Goal: Information Seeking & Learning: Check status

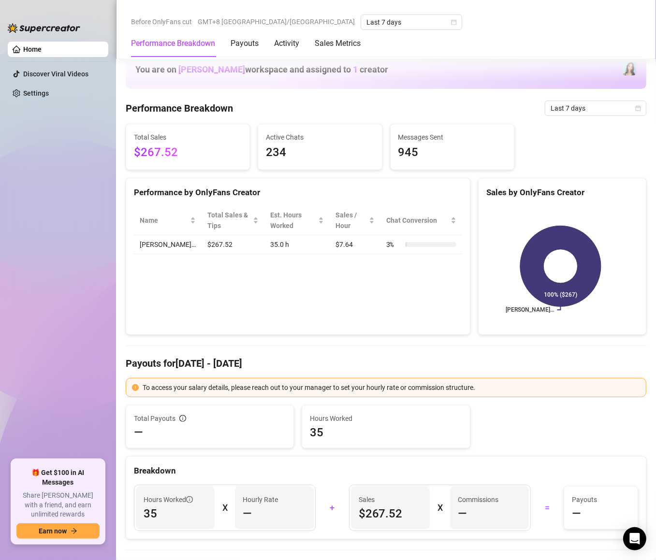
scroll to position [464, 0]
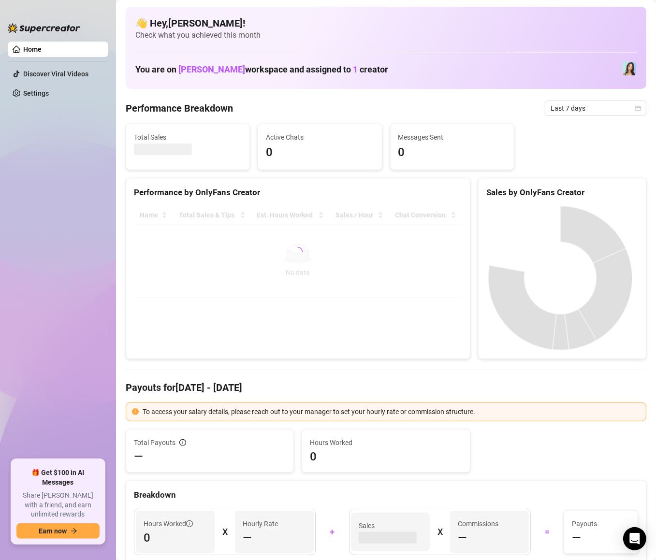
click at [370, 110] on div "Performance Breakdown Last 7 days" at bounding box center [386, 108] width 521 height 15
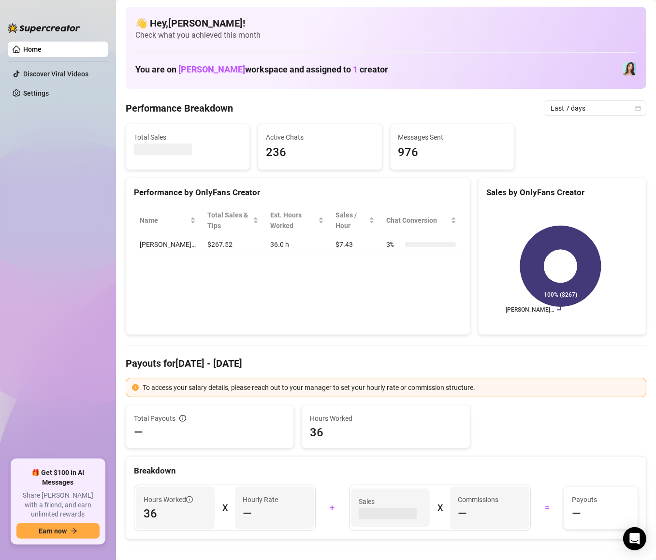
click at [370, 111] on div "Performance Breakdown Last 7 days" at bounding box center [386, 108] width 521 height 15
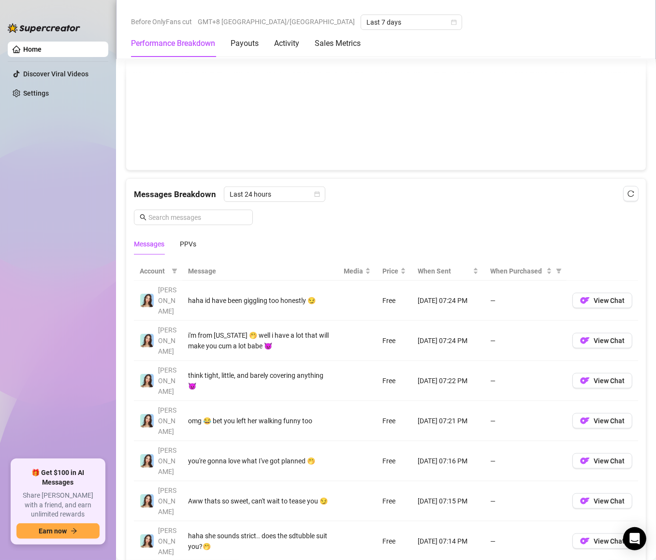
scroll to position [754, 0]
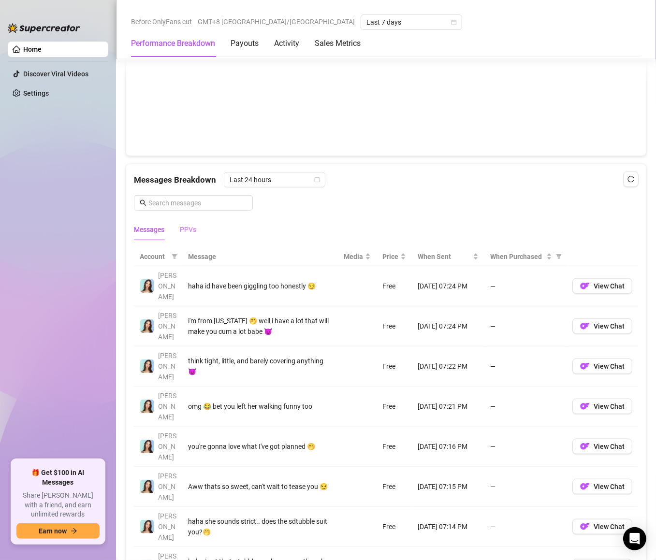
click at [193, 224] on div "PPVs" at bounding box center [188, 230] width 16 height 22
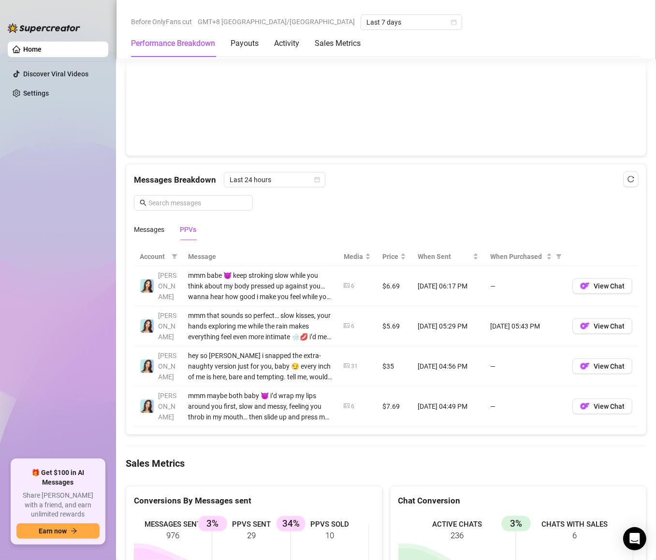
click at [296, 243] on div "Account Message Media Price When Sent When Purchased [PERSON_NAME] mmm babe 😈 k…" at bounding box center [386, 337] width 520 height 195
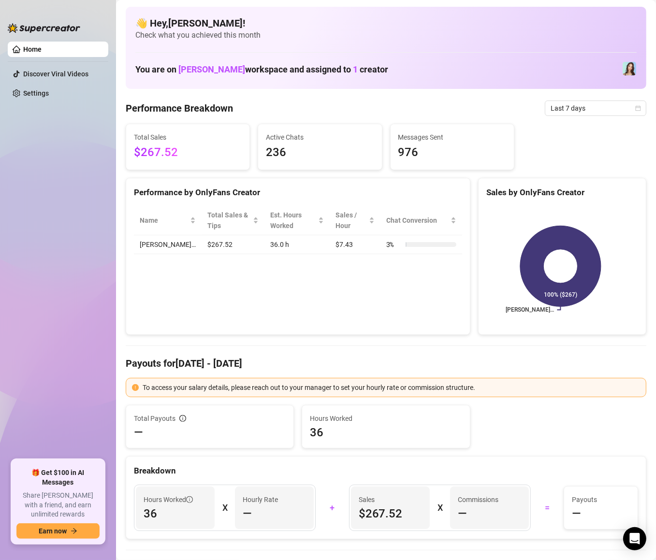
click at [253, 274] on div "Performance by OnlyFans Creator Name Total Sales & Tips Est. Hours Worked Sales…" at bounding box center [298, 257] width 345 height 158
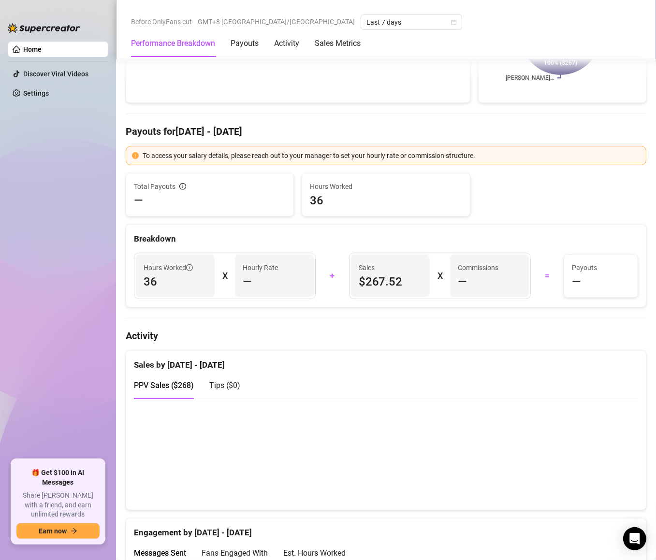
scroll to position [406, 0]
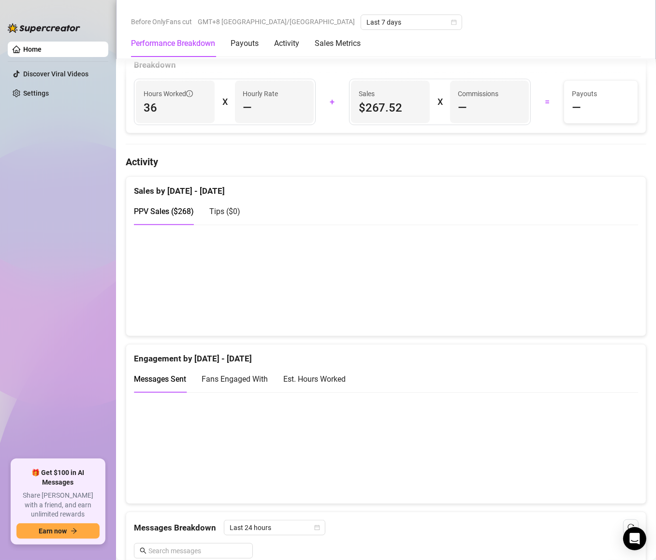
click at [220, 214] on span "Tips ( $0 )" at bounding box center [224, 211] width 31 height 9
click at [305, 210] on div "PPV Sales ( $268 ) Tips ( $0 )" at bounding box center [386, 212] width 504 height 28
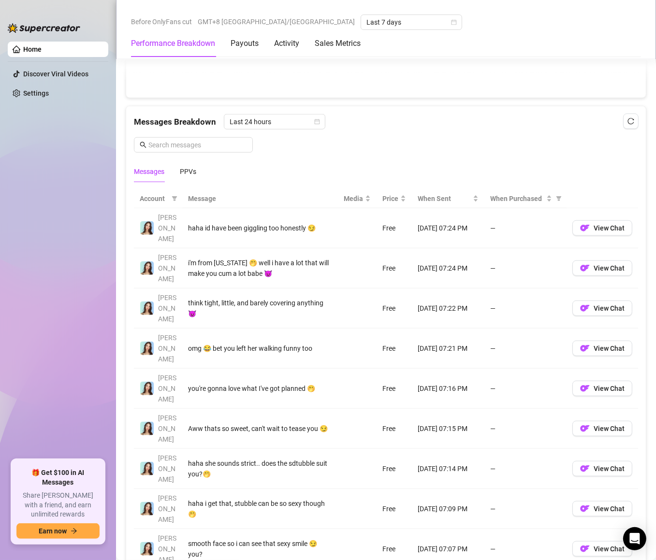
scroll to position [638, 0]
